Goal: Navigation & Orientation: Find specific page/section

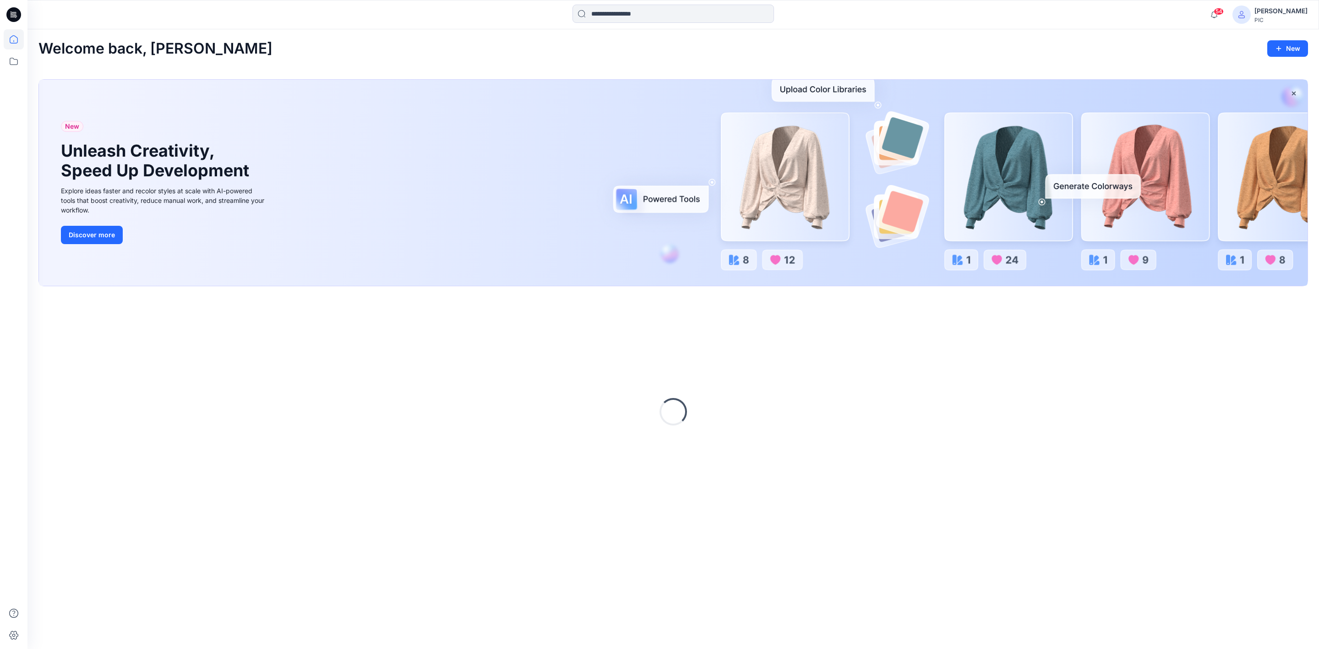
click at [1266, 11] on div "[PERSON_NAME]" at bounding box center [1280, 10] width 53 height 11
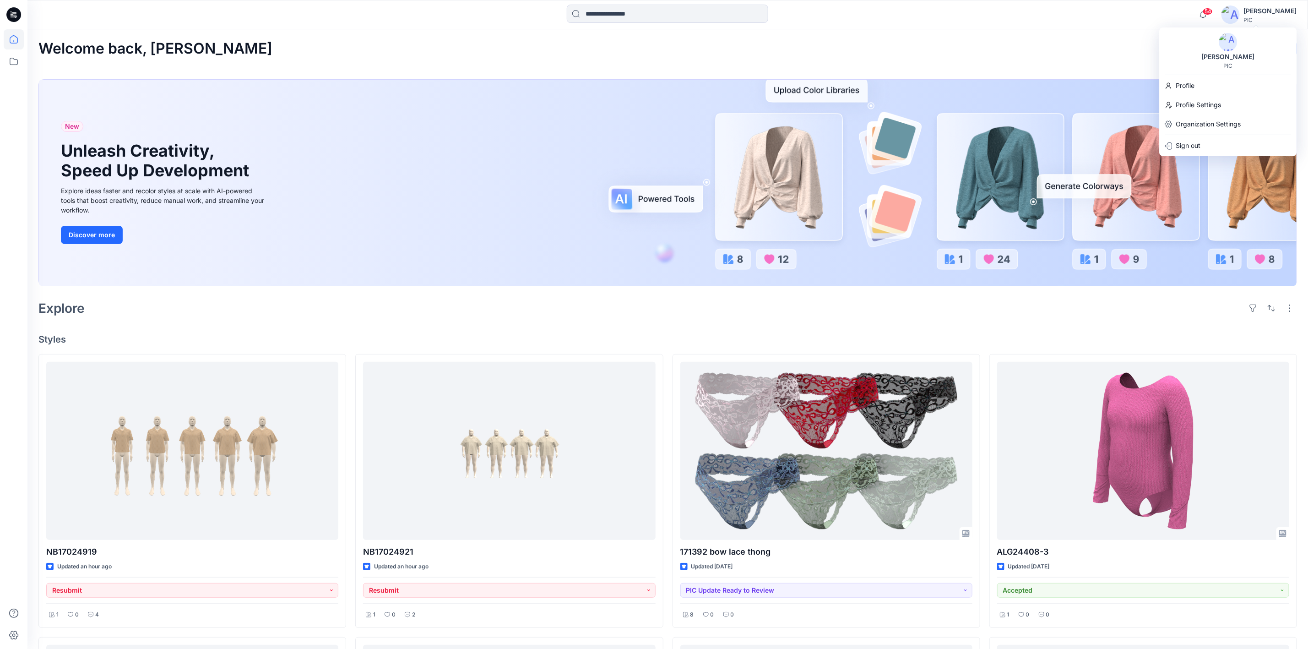
click at [15, 11] on icon at bounding box center [13, 14] width 15 height 15
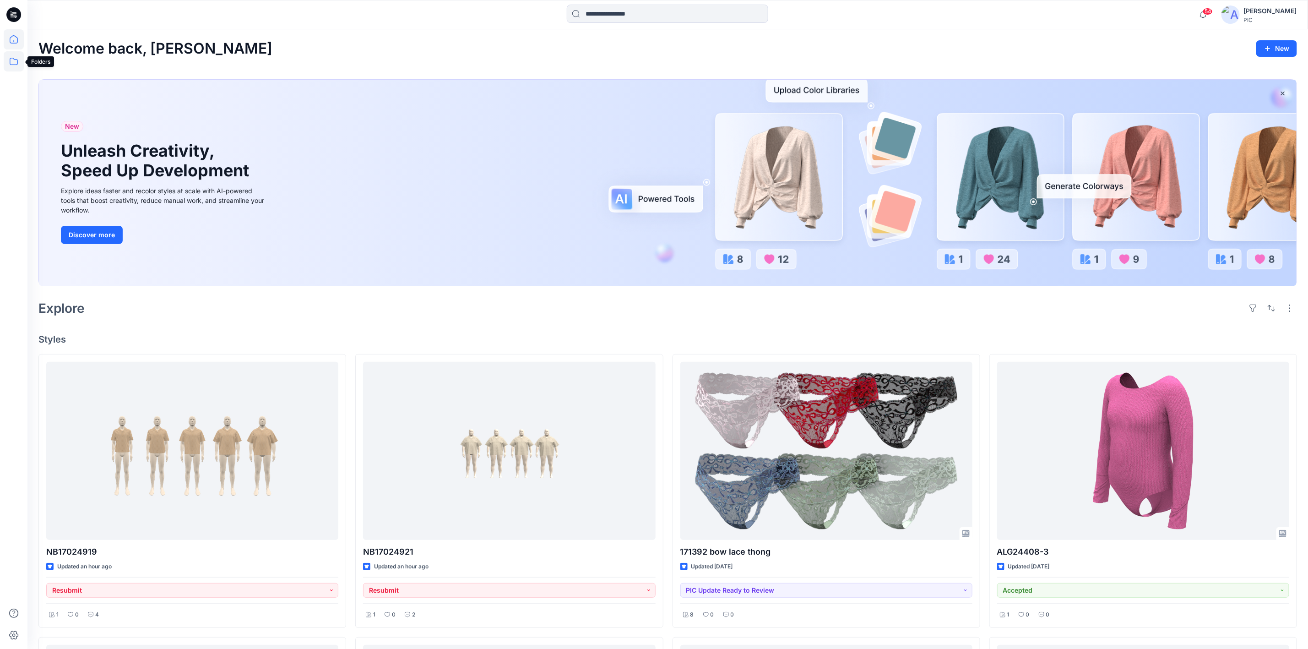
click at [7, 56] on icon at bounding box center [14, 61] width 20 height 20
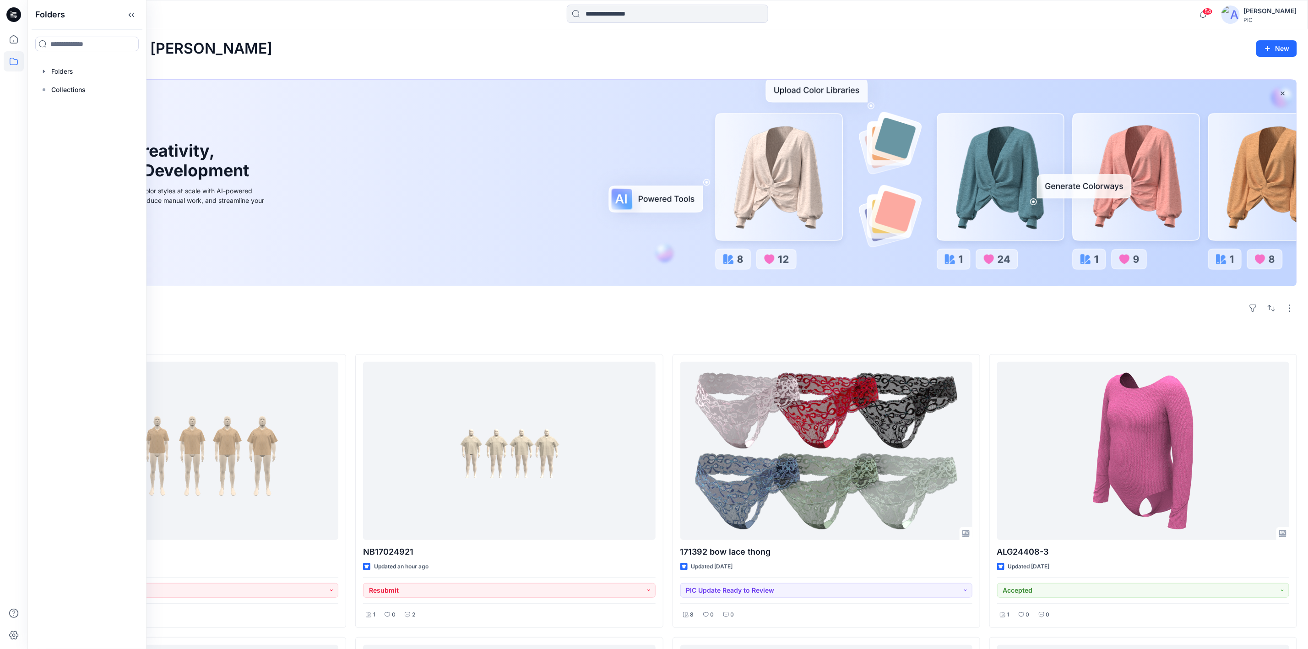
click at [1206, 45] on div "Welcome back, [PERSON_NAME] New" at bounding box center [667, 48] width 1259 height 17
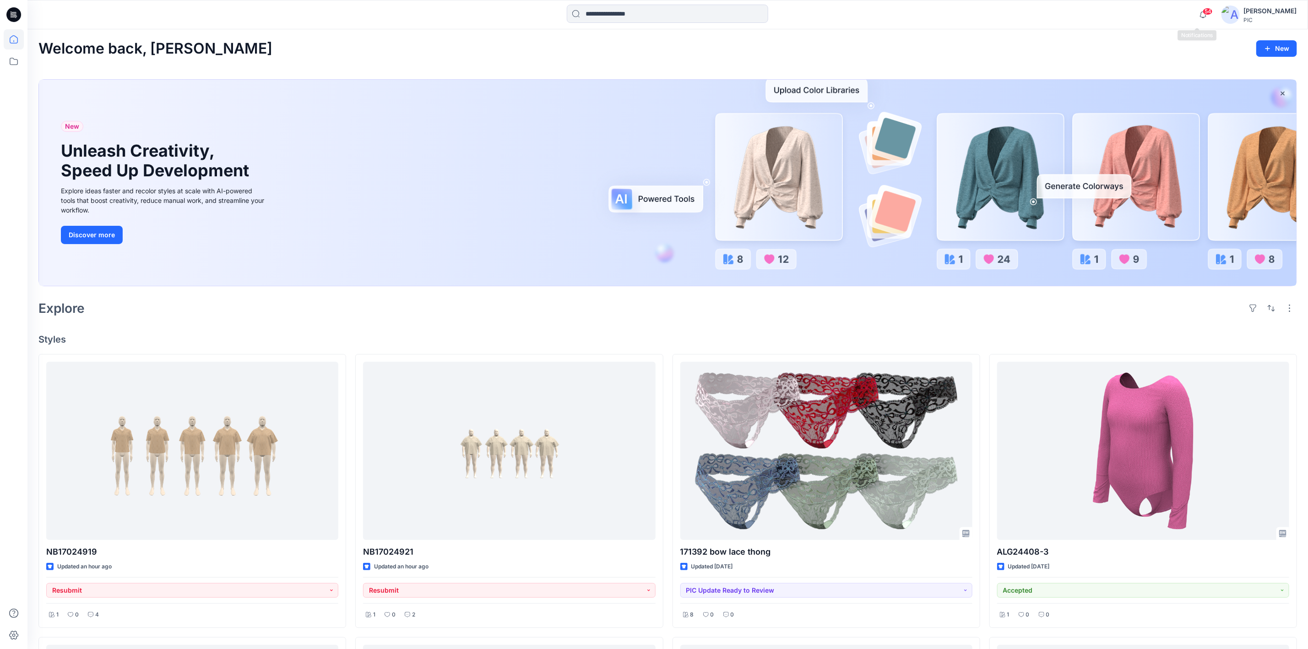
click at [1203, 10] on span "54" at bounding box center [1208, 11] width 10 height 7
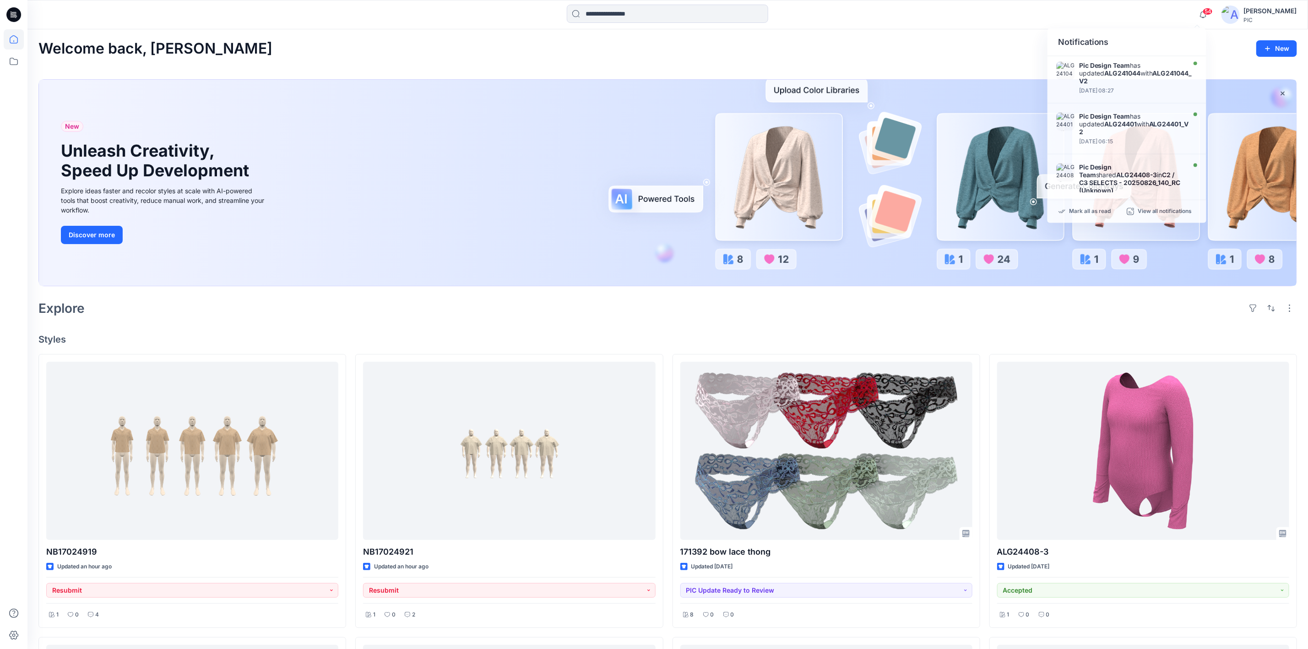
click at [1256, 14] on div "[PERSON_NAME]" at bounding box center [1270, 10] width 53 height 11
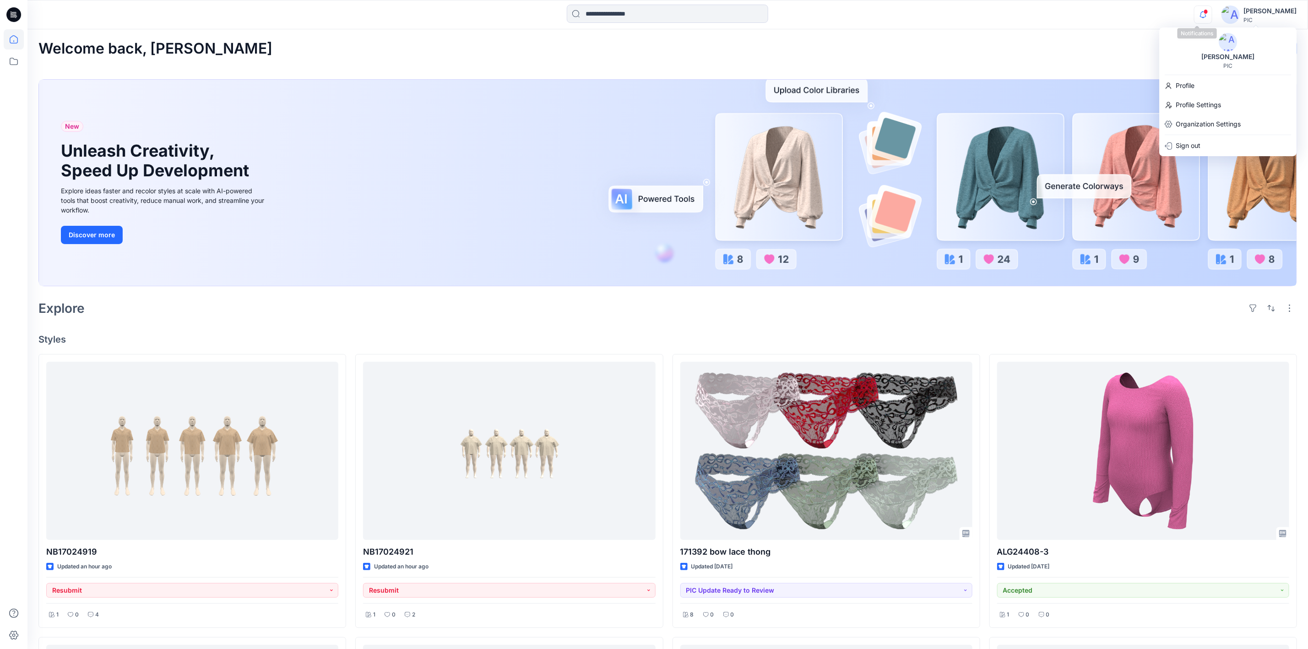
click at [1207, 10] on button "button" at bounding box center [1203, 14] width 18 height 18
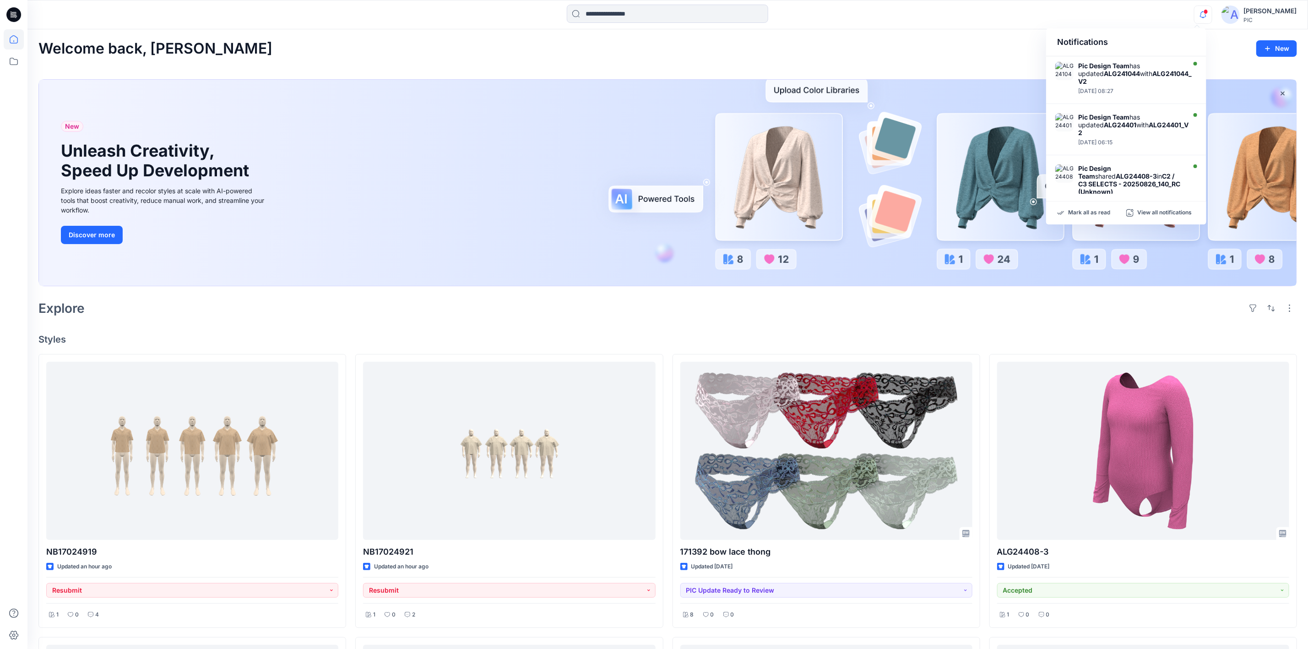
click at [1048, 24] on div "Notifications Pic Design Team has updated ALG241044 with ALG241044_V2 [DATE] 08…" at bounding box center [667, 14] width 1281 height 29
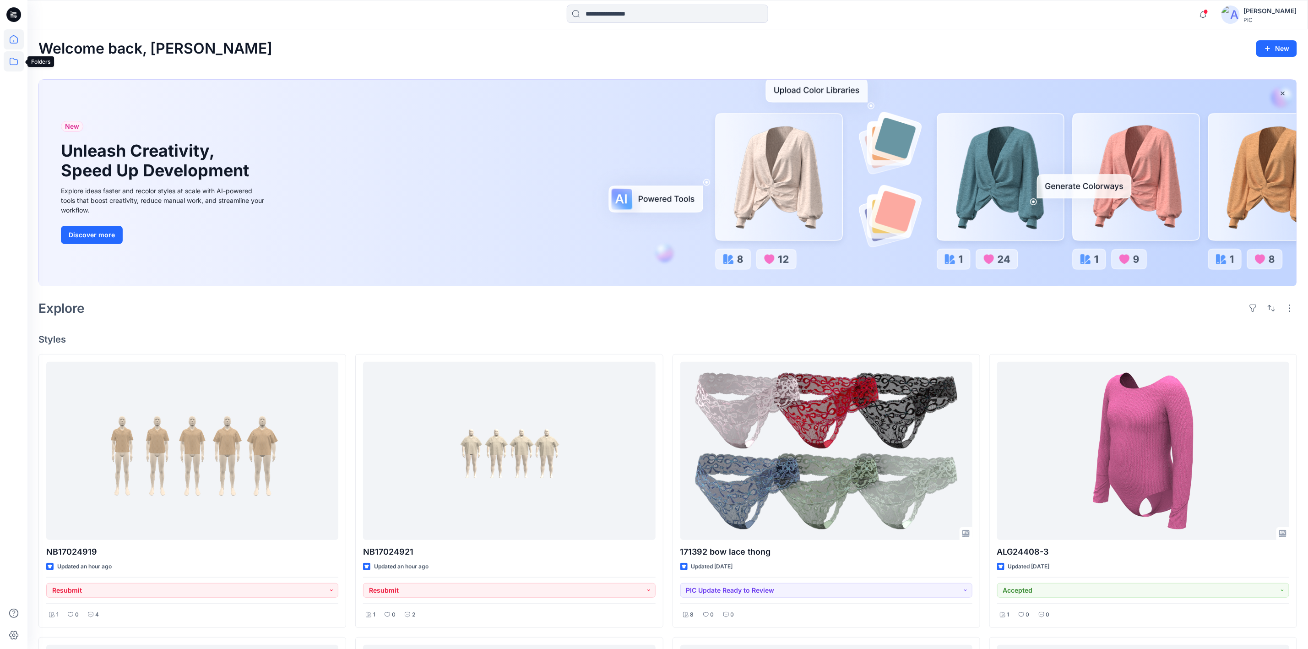
click at [10, 56] on icon at bounding box center [14, 61] width 20 height 20
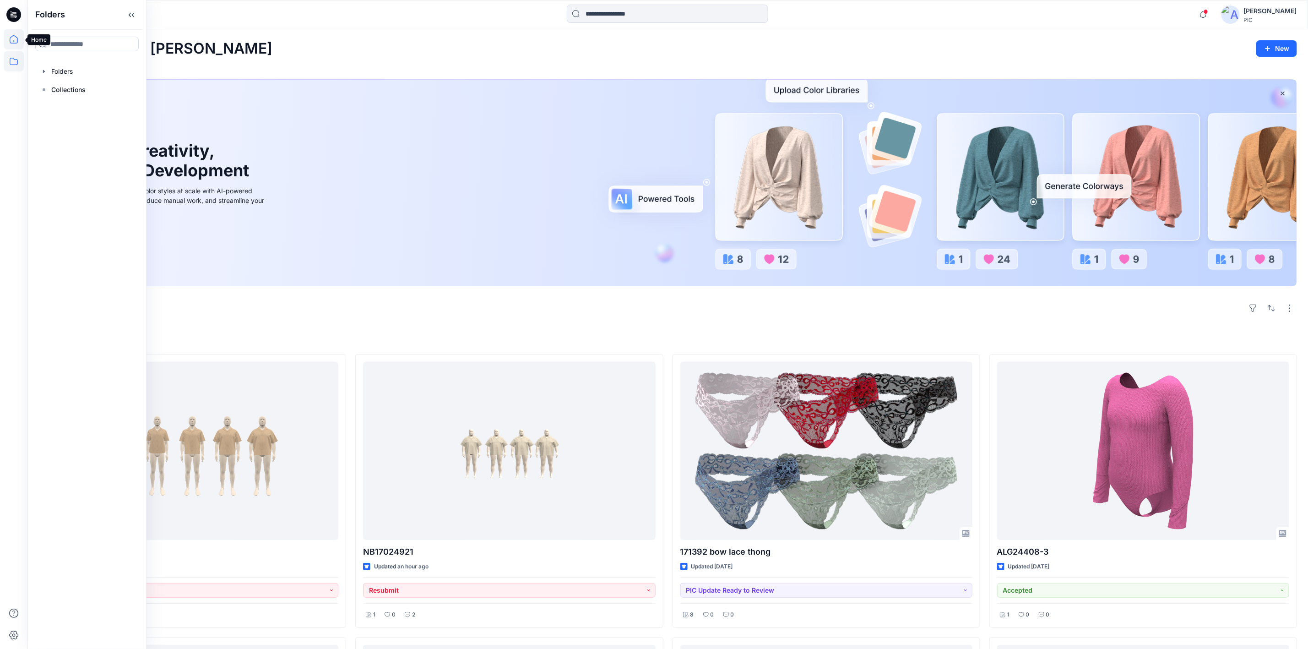
click at [12, 43] on icon at bounding box center [14, 39] width 20 height 20
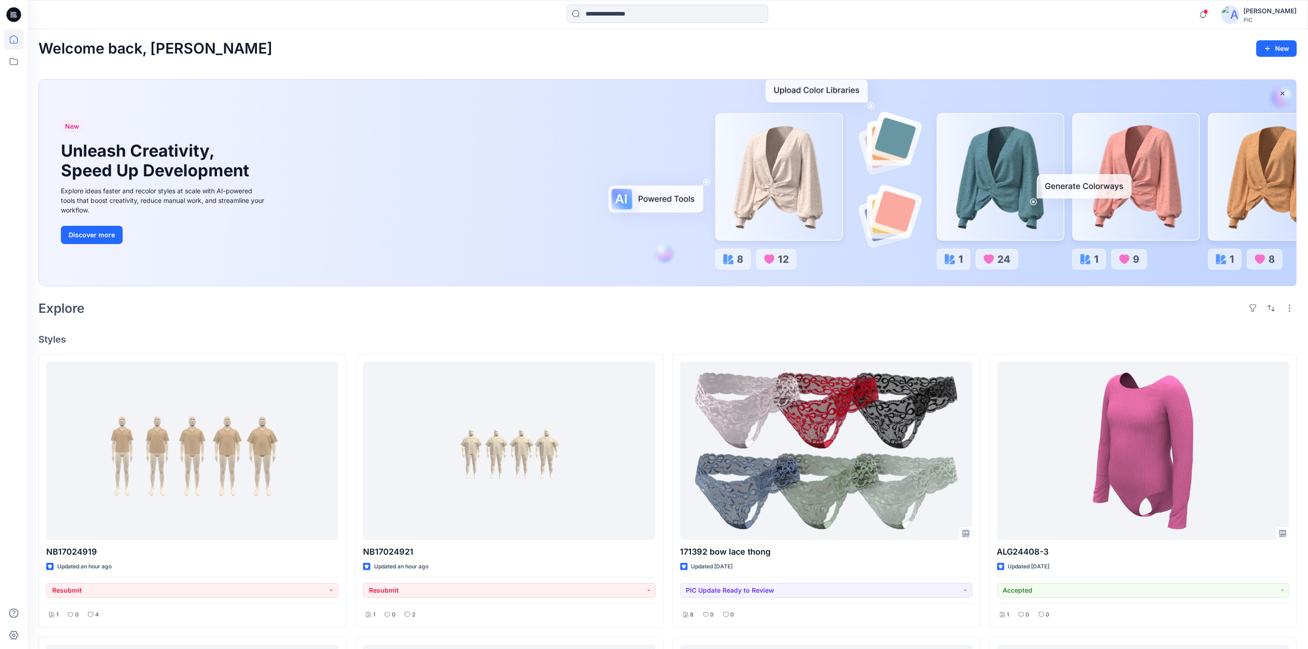
click at [359, 58] on div "Welcome back, [PERSON_NAME] New New Unleash Creativity, Speed Up Development Ex…" at bounding box center [667, 633] width 1281 height 1209
click at [15, 11] on icon at bounding box center [13, 14] width 15 height 15
click at [15, 67] on icon at bounding box center [14, 61] width 20 height 20
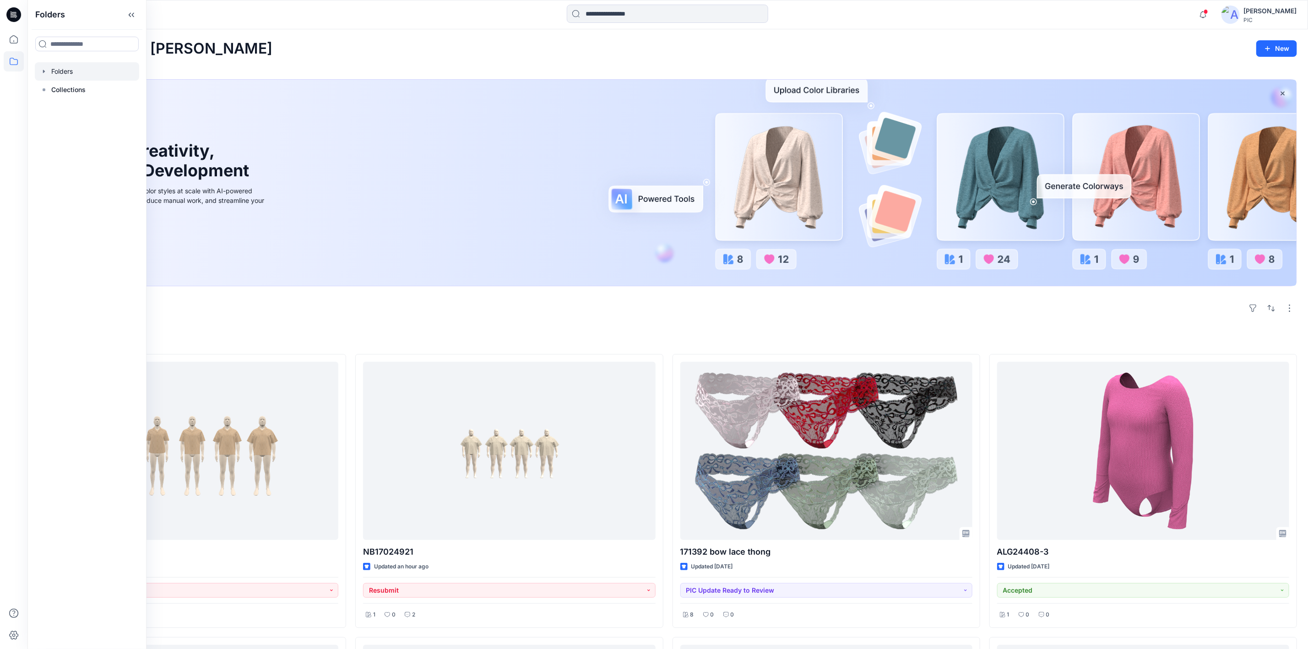
click at [60, 65] on div at bounding box center [87, 71] width 104 height 18
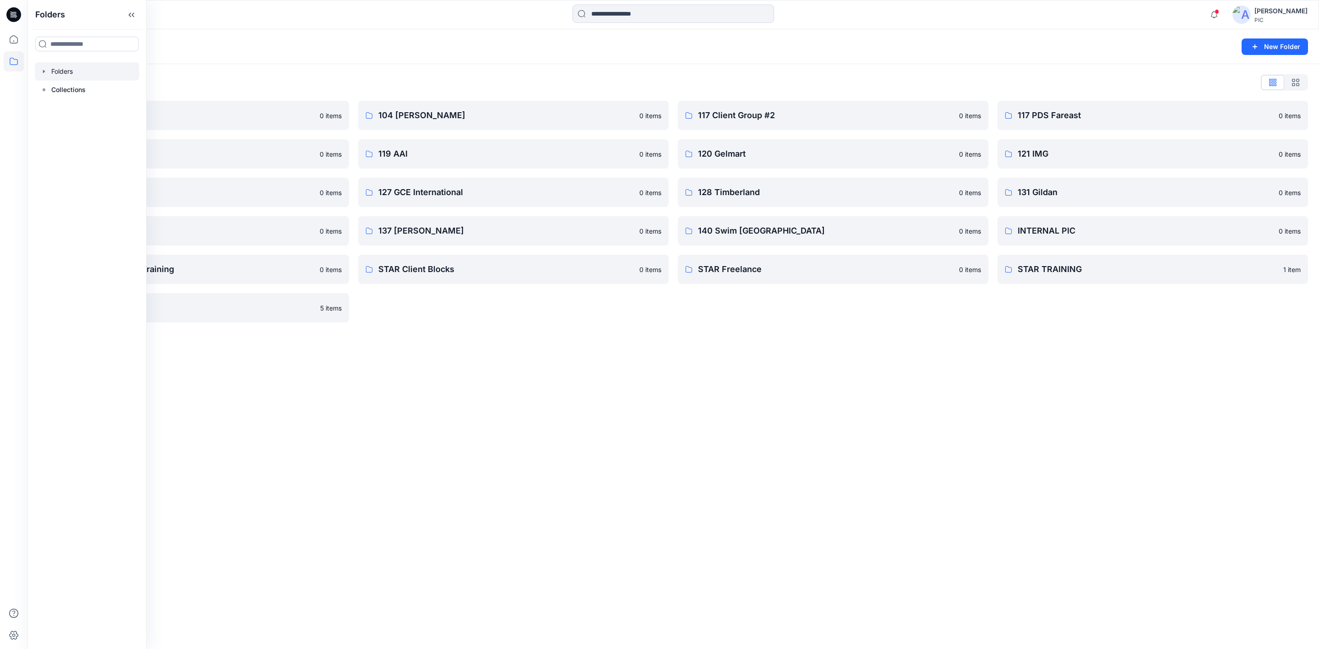
click at [219, 50] on div "Folders" at bounding box center [637, 46] width 1198 height 13
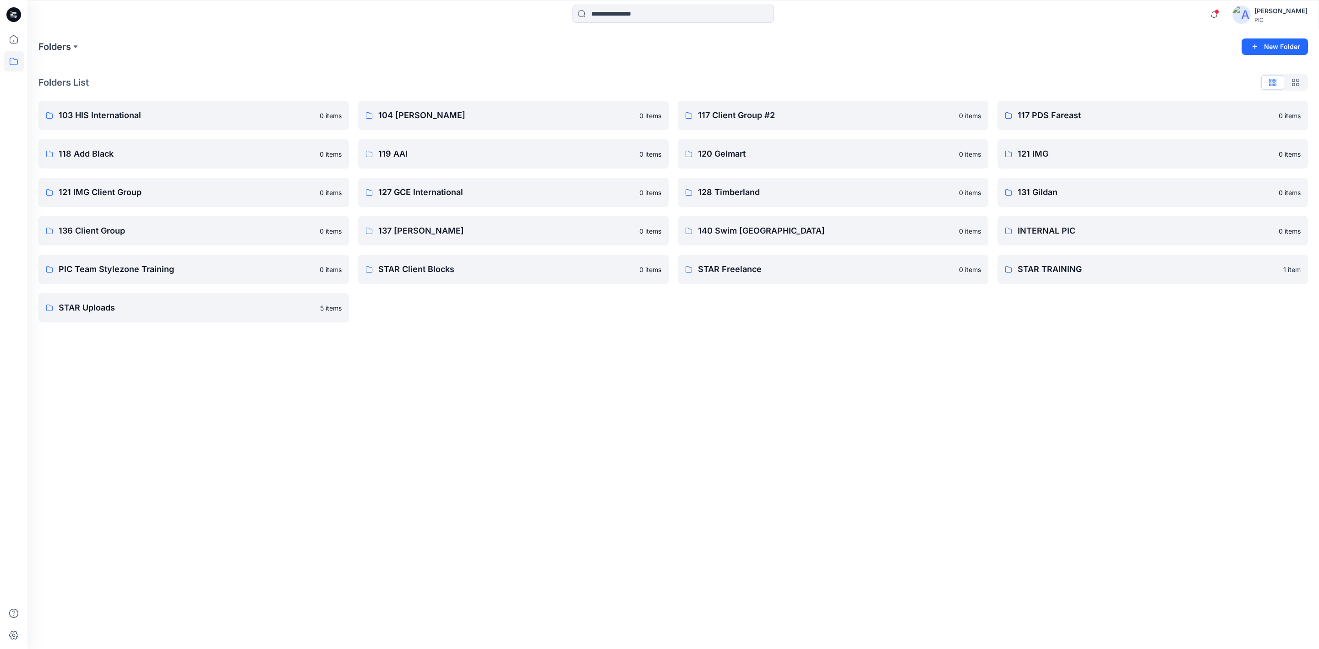
click at [14, 16] on icon at bounding box center [13, 14] width 15 height 15
